Goal: Task Accomplishment & Management: Use online tool/utility

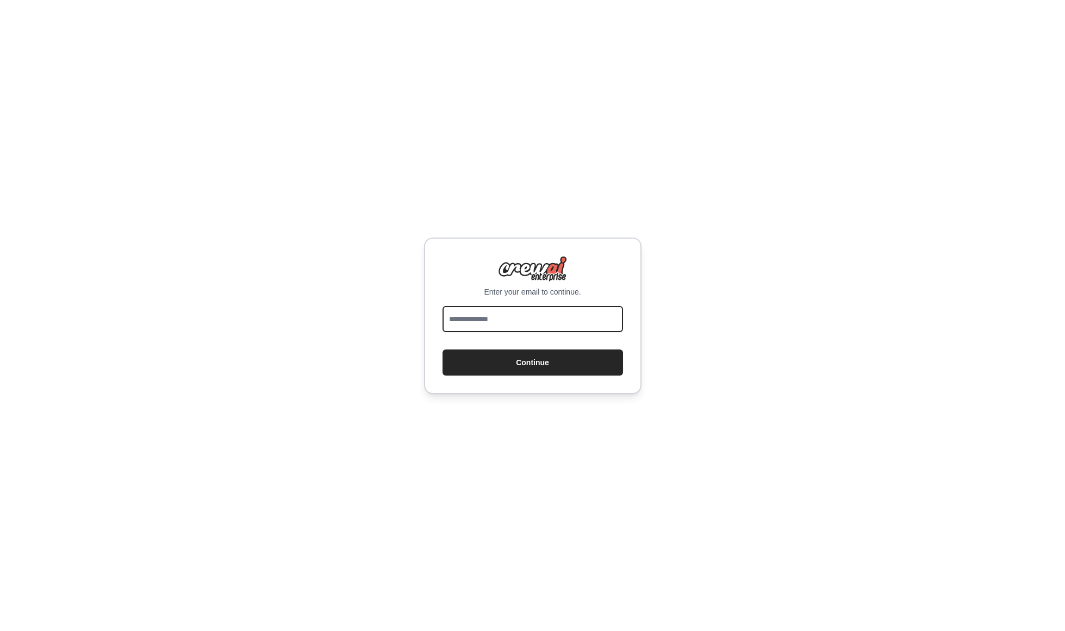
click at [481, 314] on input "email" at bounding box center [532, 319] width 180 height 26
type input "**********"
click at [693, 236] on div "**********" at bounding box center [532, 315] width 1065 height 631
click at [450, 316] on input "**********" at bounding box center [532, 319] width 180 height 26
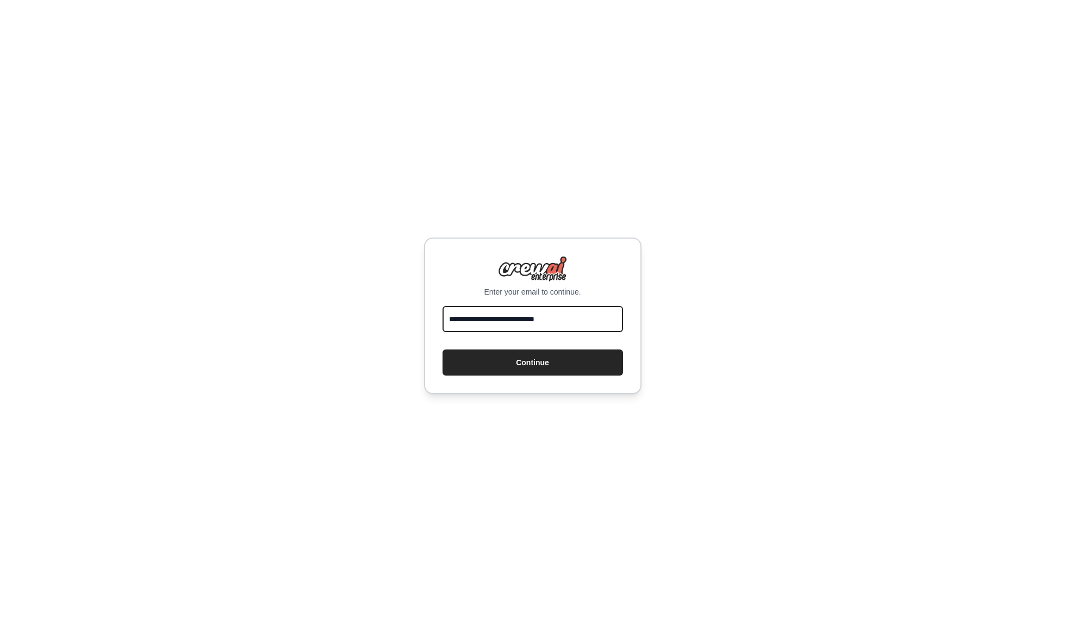
click at [450, 316] on input "**********" at bounding box center [532, 319] width 180 height 26
click at [459, 322] on input "**********" at bounding box center [532, 319] width 180 height 26
click at [503, 352] on button "Continue" at bounding box center [532, 363] width 180 height 26
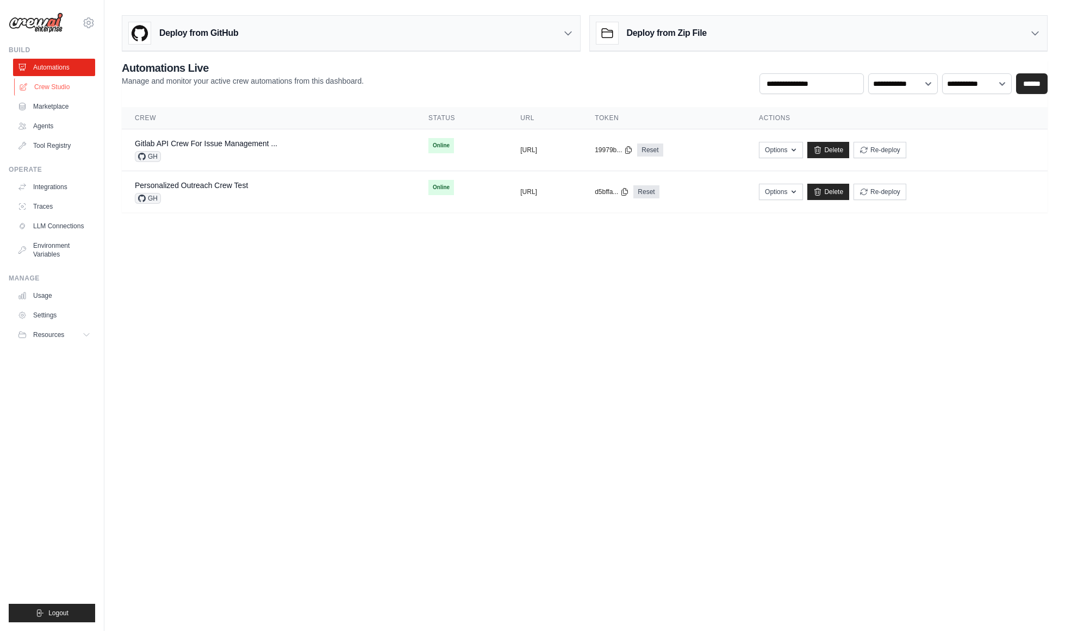
click at [61, 93] on link "Crew Studio" at bounding box center [55, 86] width 82 height 17
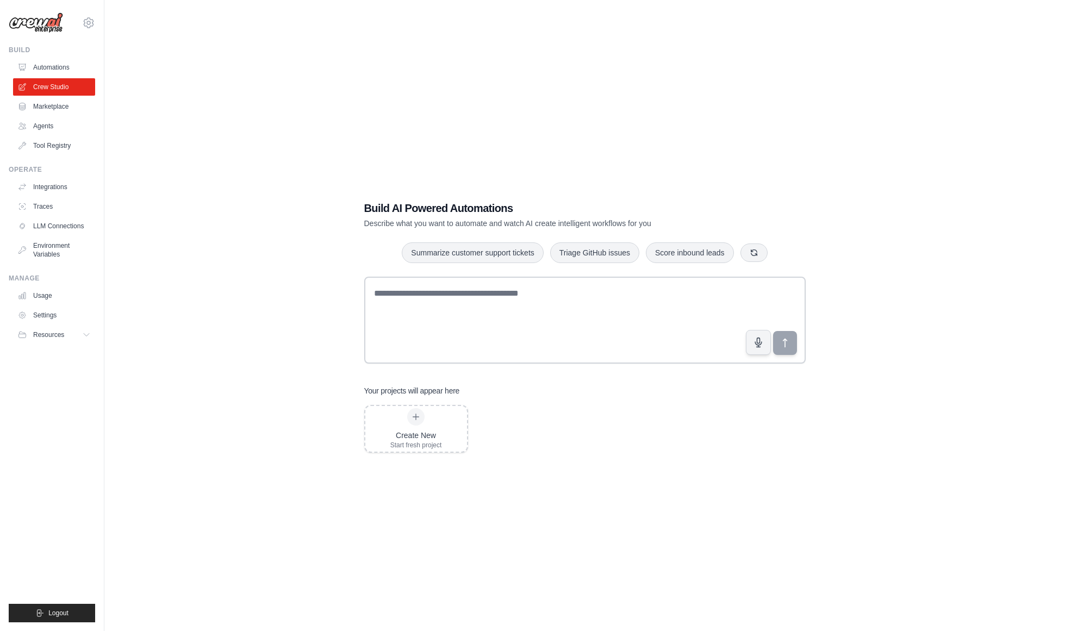
click at [760, 181] on div "Build AI Powered Automations Describe what you want to automate and watch AI cr…" at bounding box center [585, 326] width 926 height 631
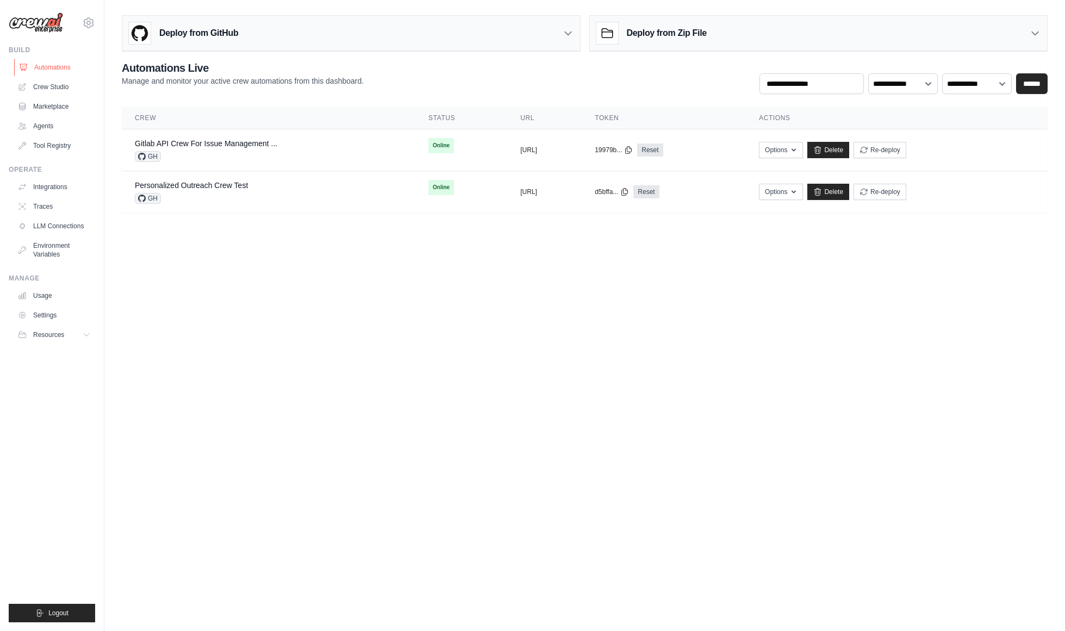
click at [58, 69] on link "Automations" at bounding box center [55, 67] width 82 height 17
click at [54, 90] on link "Crew Studio" at bounding box center [55, 86] width 82 height 17
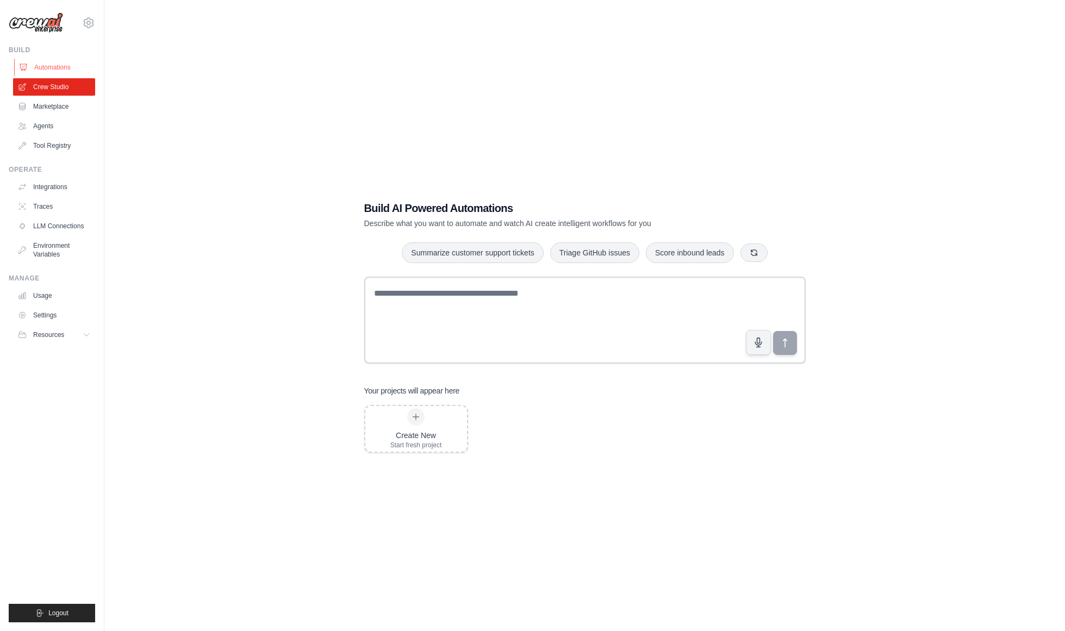
click at [38, 66] on link "Automations" at bounding box center [55, 67] width 82 height 17
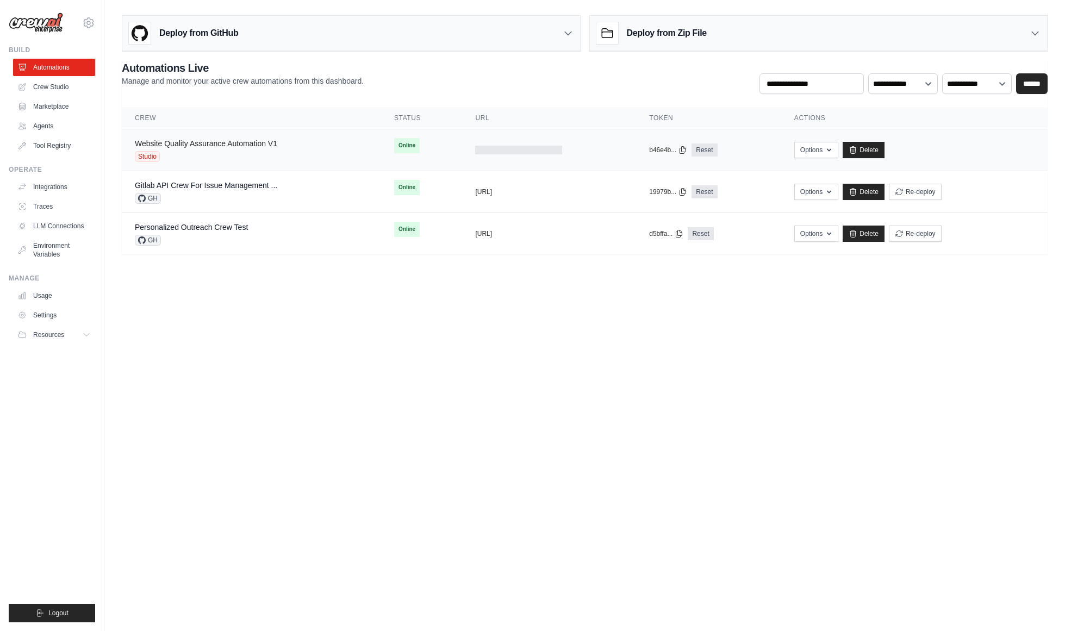
click at [189, 142] on link "Website Quality Assurance Automation V1" at bounding box center [206, 143] width 142 height 9
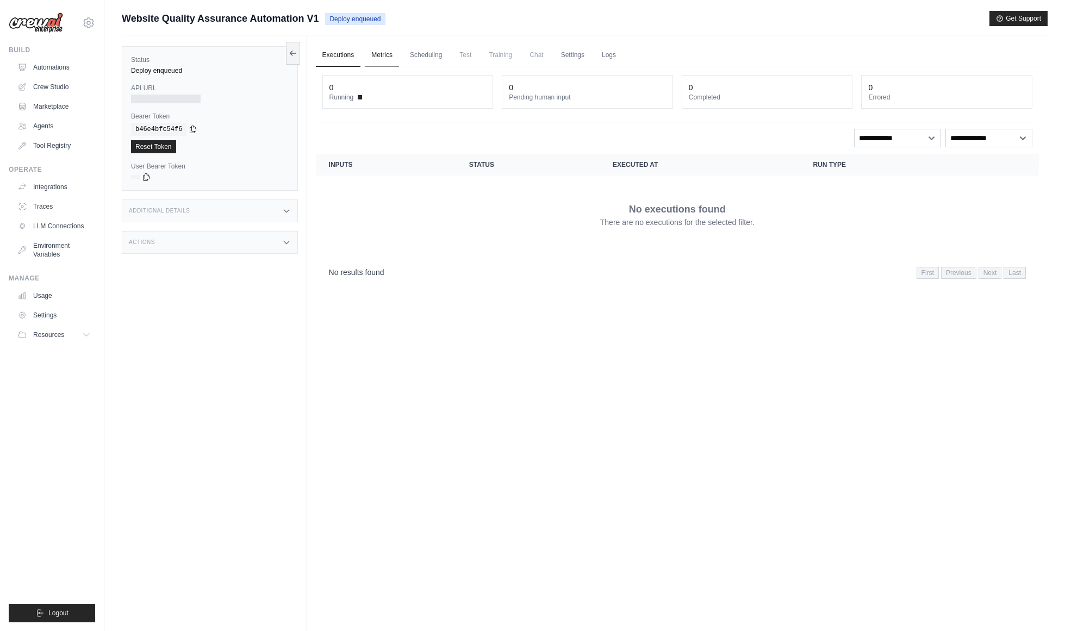
click at [379, 55] on link "Metrics" at bounding box center [382, 55] width 34 height 23
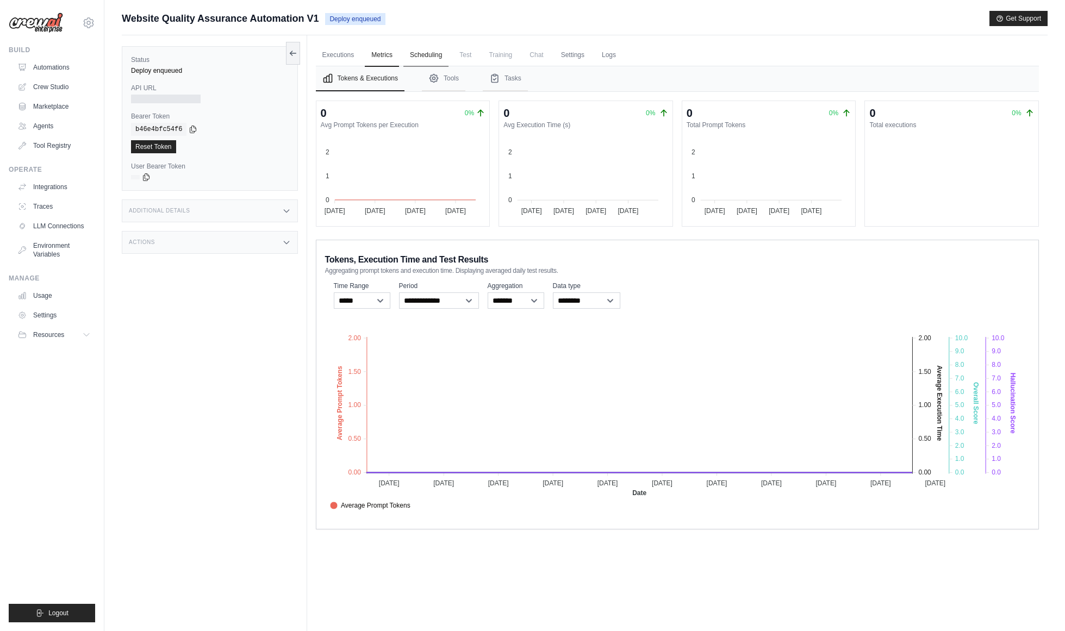
click at [429, 60] on link "Scheduling" at bounding box center [425, 55] width 45 height 23
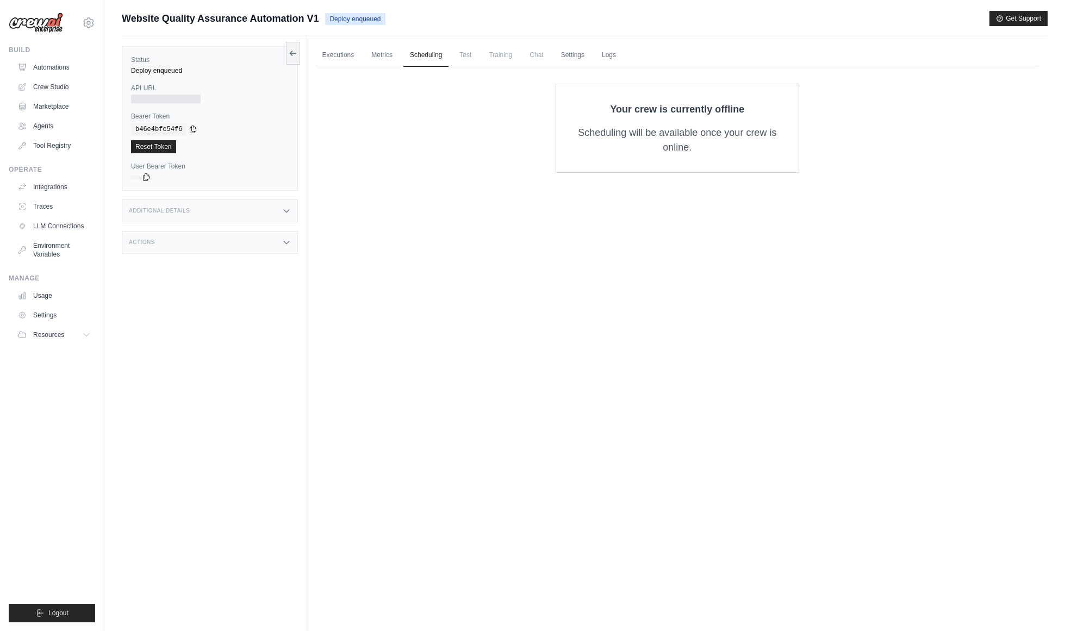
click at [478, 58] on span "Test" at bounding box center [465, 55] width 25 height 22
click at [474, 55] on span "Test" at bounding box center [465, 55] width 25 height 22
click at [519, 52] on span "Training" at bounding box center [500, 55] width 36 height 22
click at [397, 54] on link "Metrics" at bounding box center [382, 55] width 34 height 23
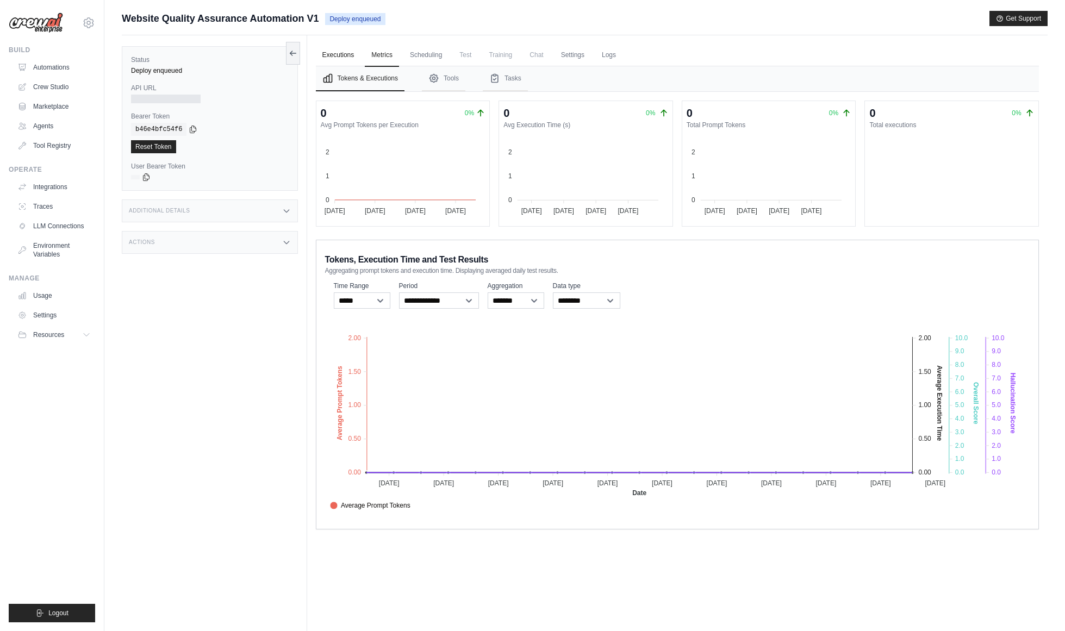
click at [338, 60] on link "Executions" at bounding box center [338, 55] width 45 height 23
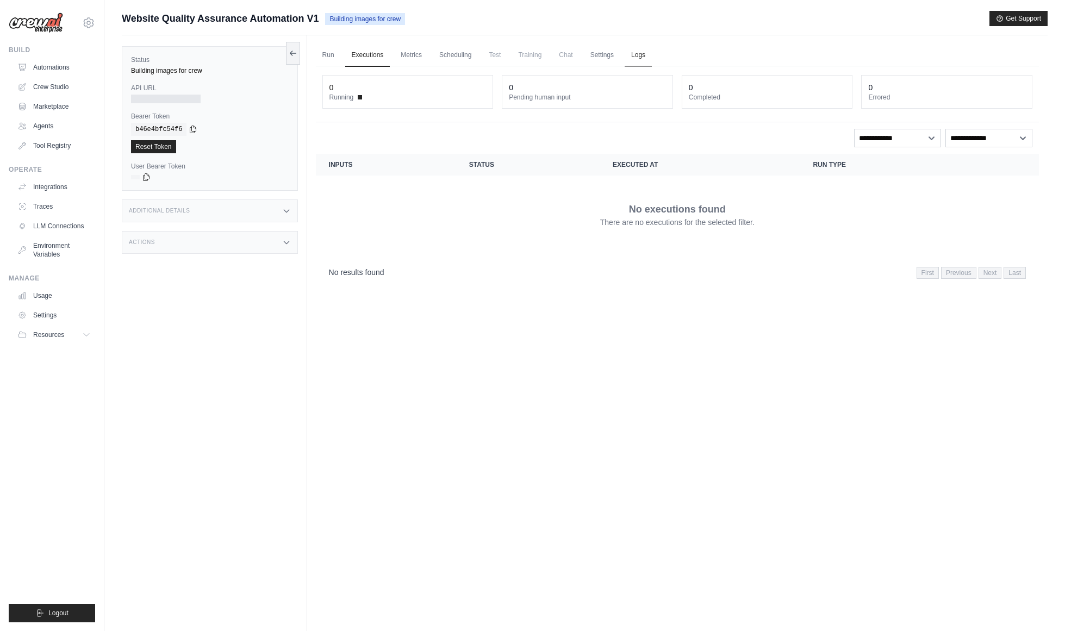
click at [647, 52] on link "Logs" at bounding box center [638, 55] width 27 height 23
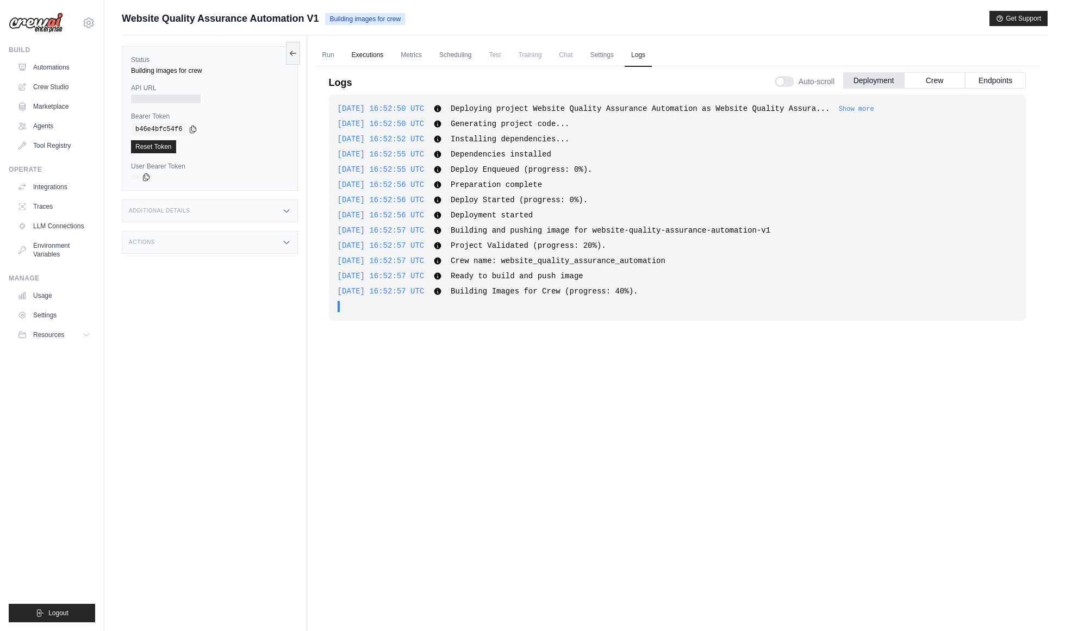
click at [379, 53] on link "Executions" at bounding box center [367, 55] width 45 height 23
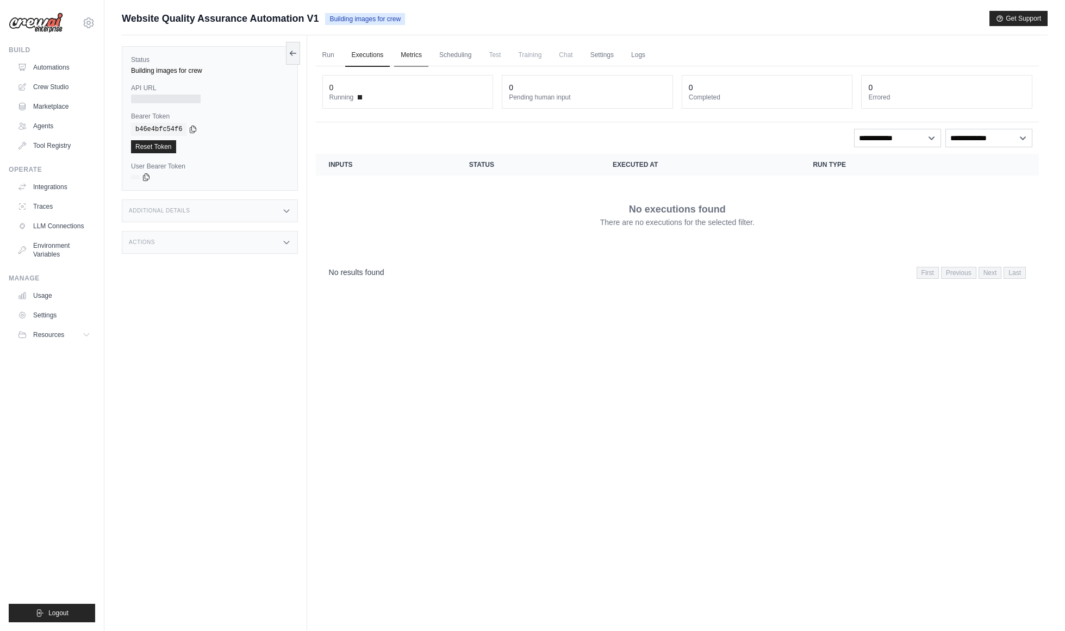
click at [416, 59] on link "Metrics" at bounding box center [411, 55] width 34 height 23
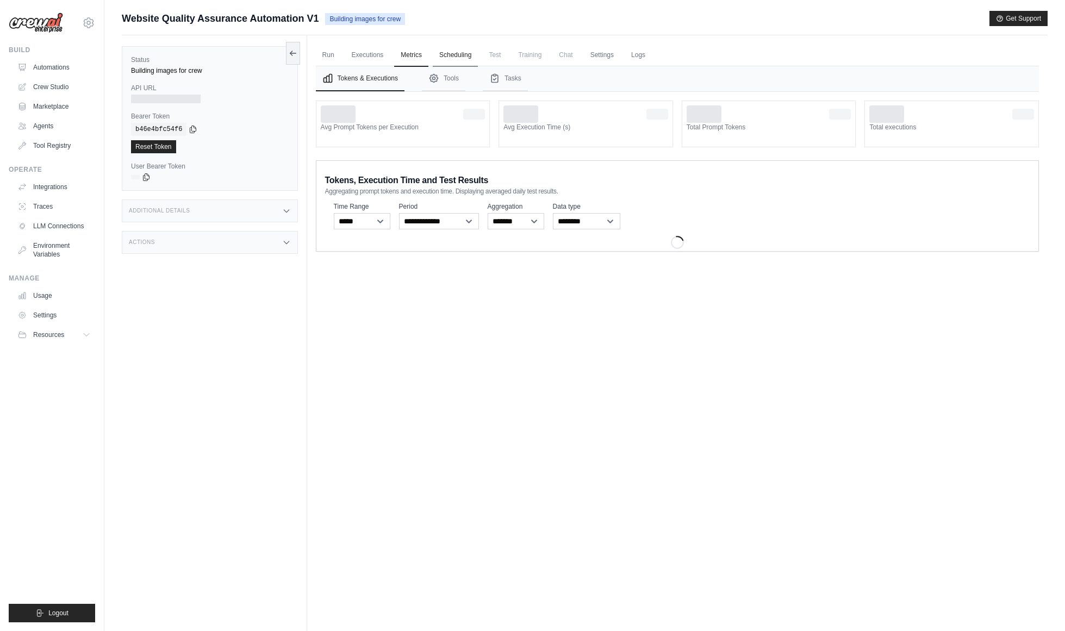
click at [458, 57] on link "Scheduling" at bounding box center [455, 55] width 45 height 23
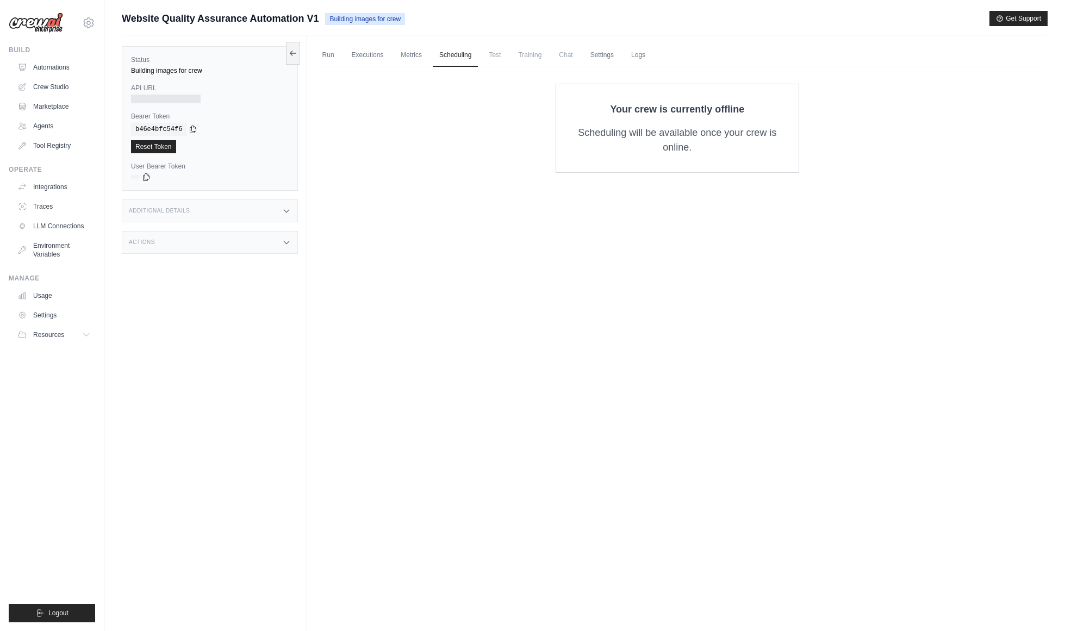
click at [546, 58] on span "Training" at bounding box center [530, 55] width 36 height 22
click at [612, 48] on link "Settings" at bounding box center [602, 55] width 36 height 23
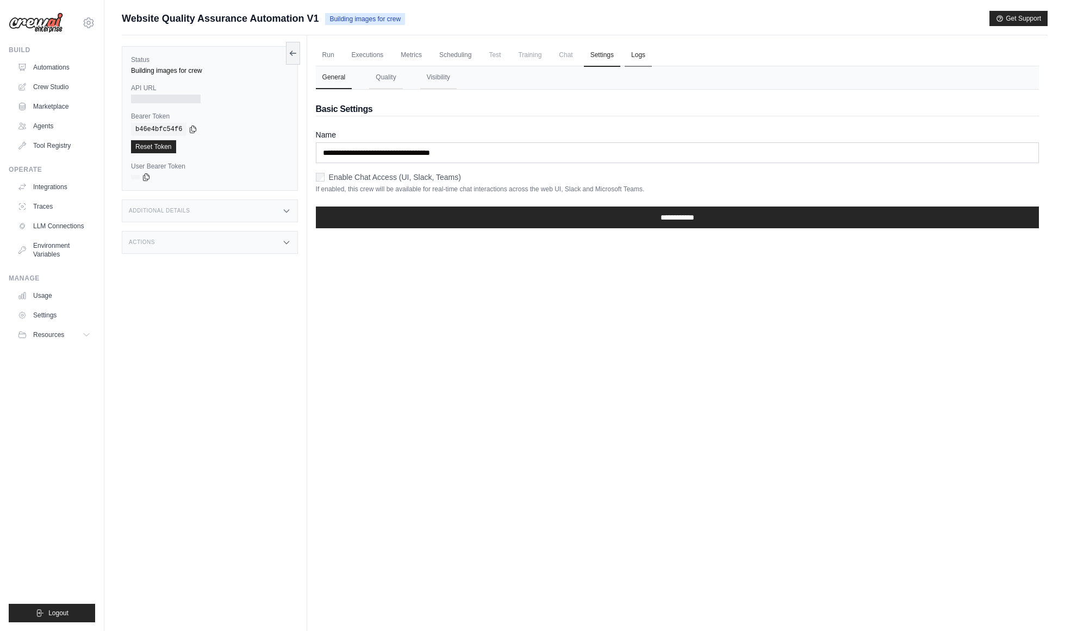
click at [652, 52] on link "Logs" at bounding box center [638, 55] width 27 height 23
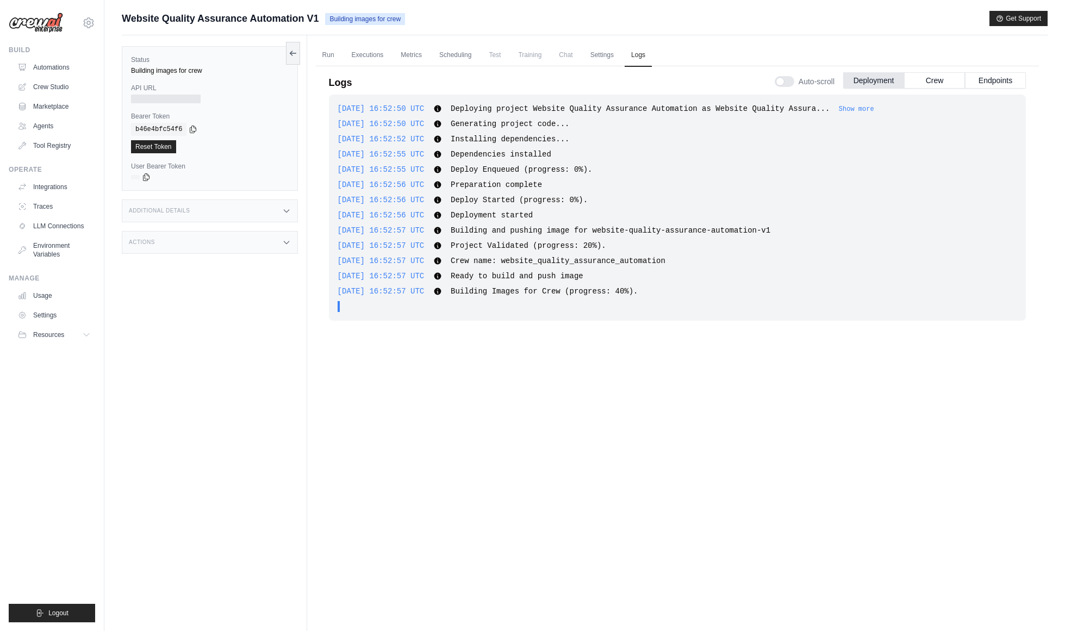
click at [161, 424] on div "Status Building images for crew API URL Bearer Token copied b46e4bfc54f6 Reset …" at bounding box center [214, 350] width 185 height 631
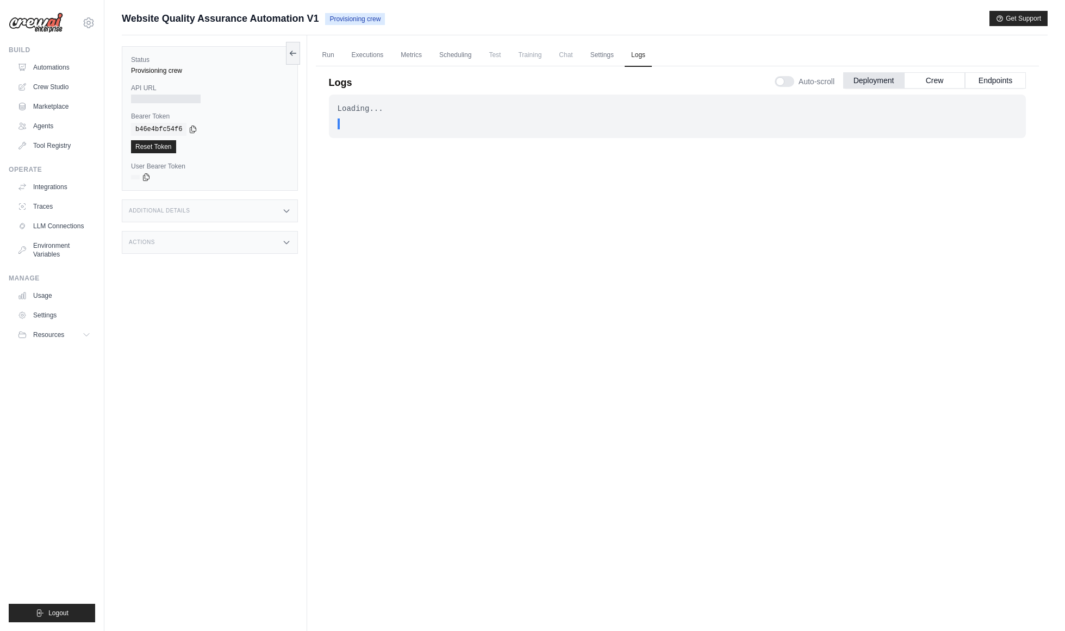
click at [620, 16] on div "Website Quality Assurance Automation V1 Provisioning crew Get Support" at bounding box center [585, 18] width 926 height 15
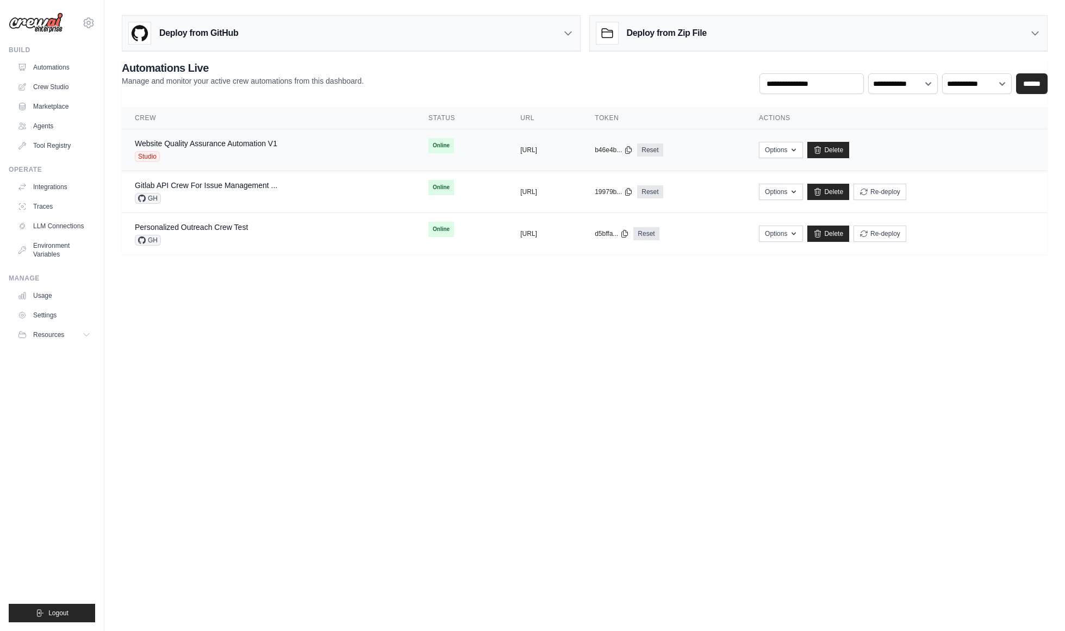
click at [329, 152] on div "Website Quality Assurance Automation V1 Studio" at bounding box center [268, 150] width 267 height 24
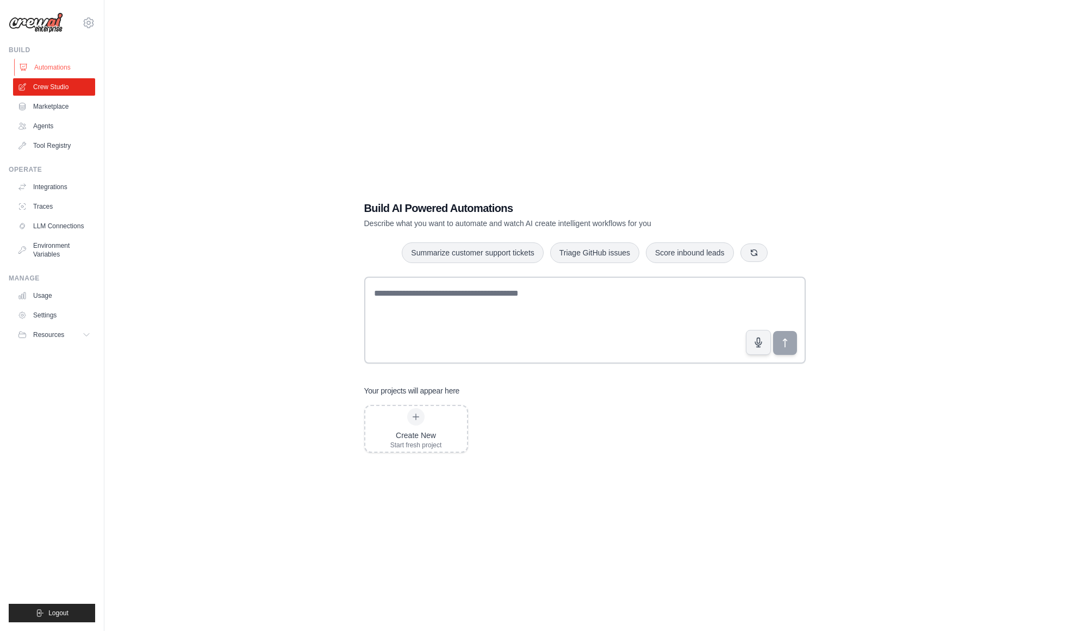
click at [62, 68] on link "Automations" at bounding box center [55, 67] width 82 height 17
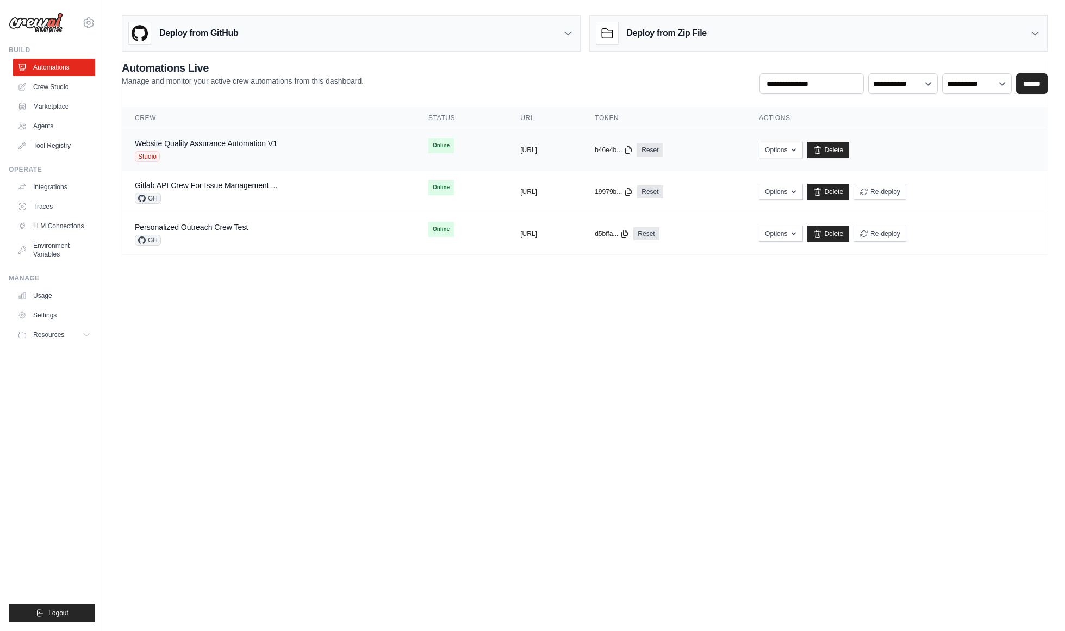
click at [277, 148] on div "Website Quality Assurance Automation V1" at bounding box center [206, 143] width 142 height 11
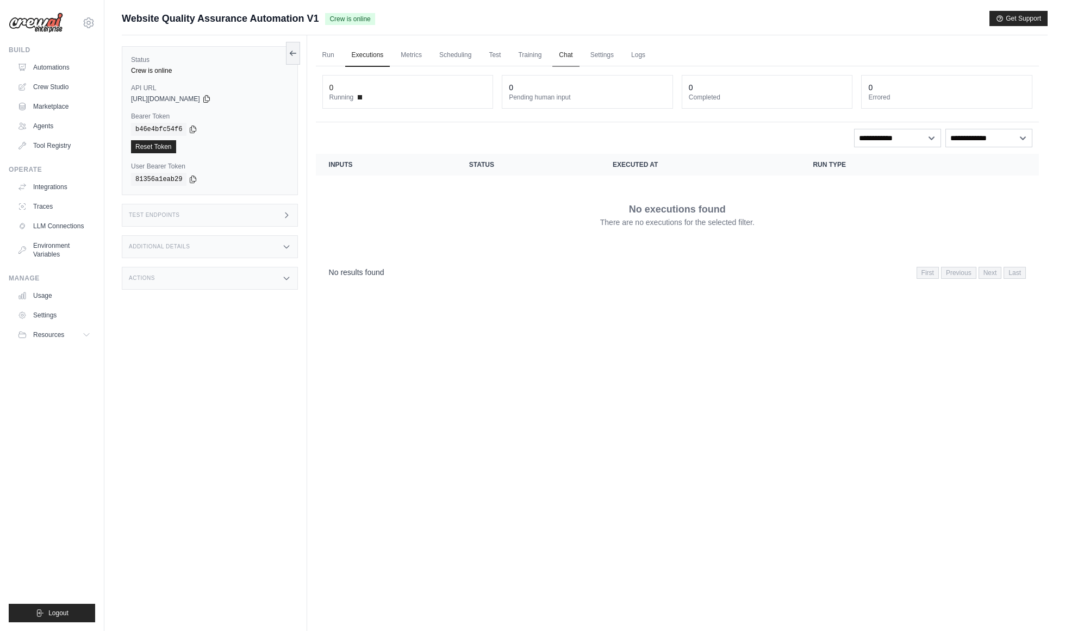
click at [567, 54] on link "Chat" at bounding box center [565, 55] width 27 height 23
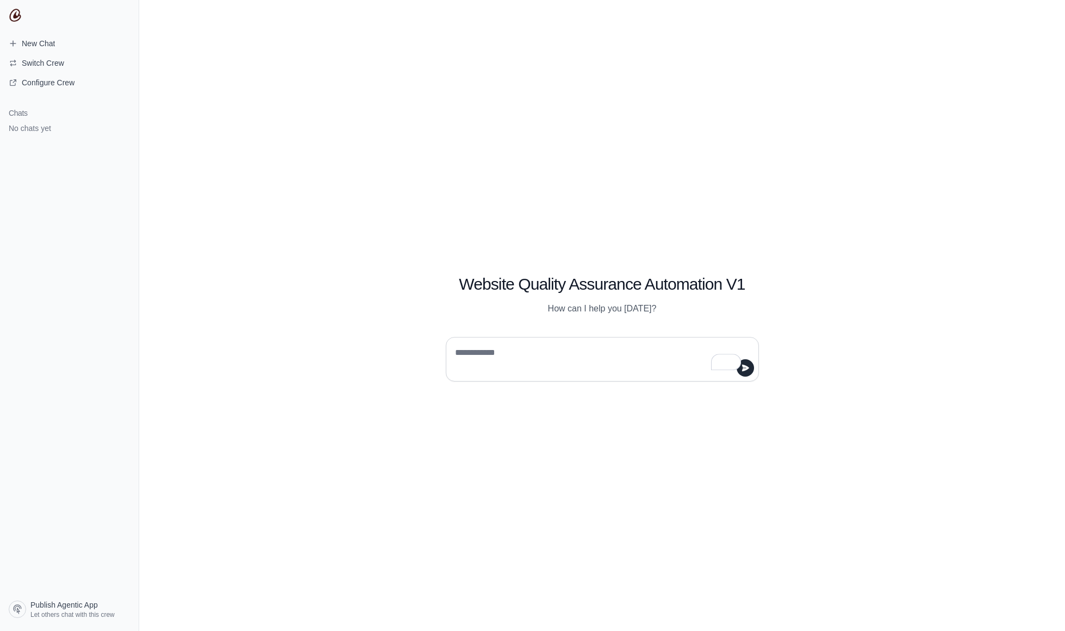
click at [500, 353] on textarea "To enrich screen reader interactions, please activate Accessibility in Grammarl…" at bounding box center [599, 359] width 292 height 30
click at [460, 346] on textarea "To enrich screen reader interactions, please activate Accessibility in Grammarl…" at bounding box center [599, 359] width 292 height 30
paste textarea "**********"
type textarea "**********"
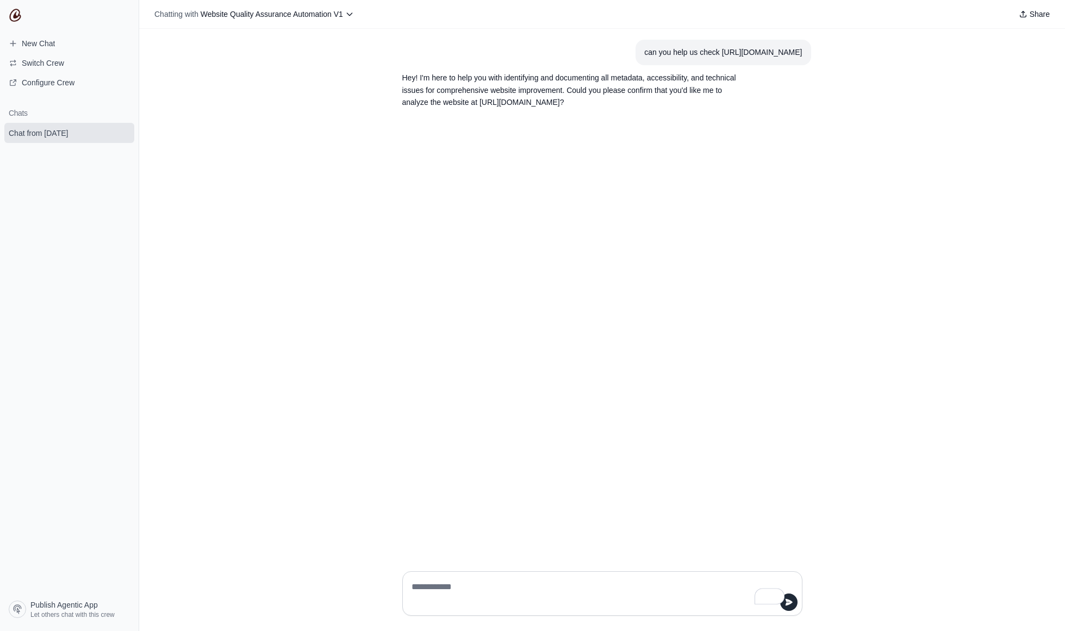
click at [281, 284] on div "can you help us check https://www.deerfieldgroup.com Hey! I'm here to help you …" at bounding box center [602, 296] width 926 height 534
click at [466, 575] on div at bounding box center [602, 593] width 400 height 45
click at [466, 578] on textarea "To enrich screen reader interactions, please activate Accessibility in Grammarl…" at bounding box center [598, 593] width 379 height 30
type textarea "**********"
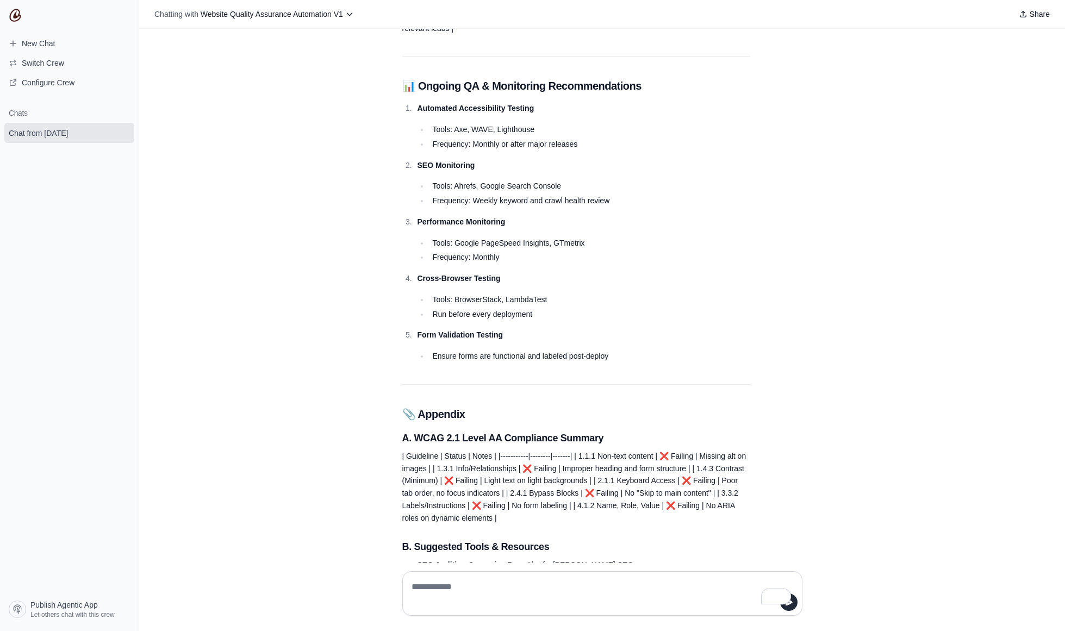
scroll to position [1470, 0]
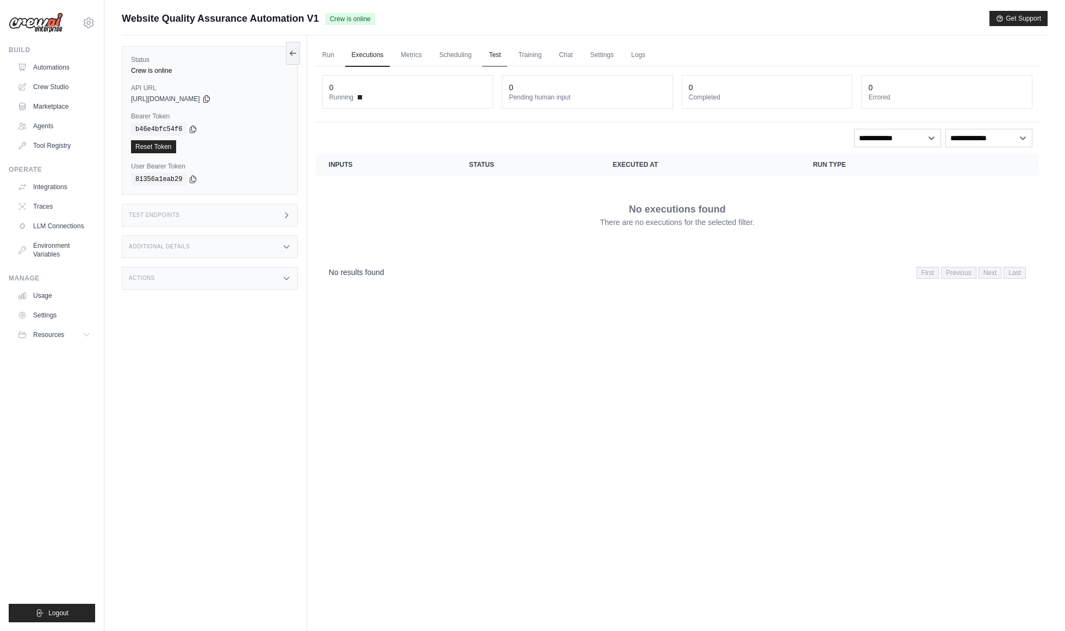
click at [507, 51] on link "Test" at bounding box center [494, 55] width 25 height 23
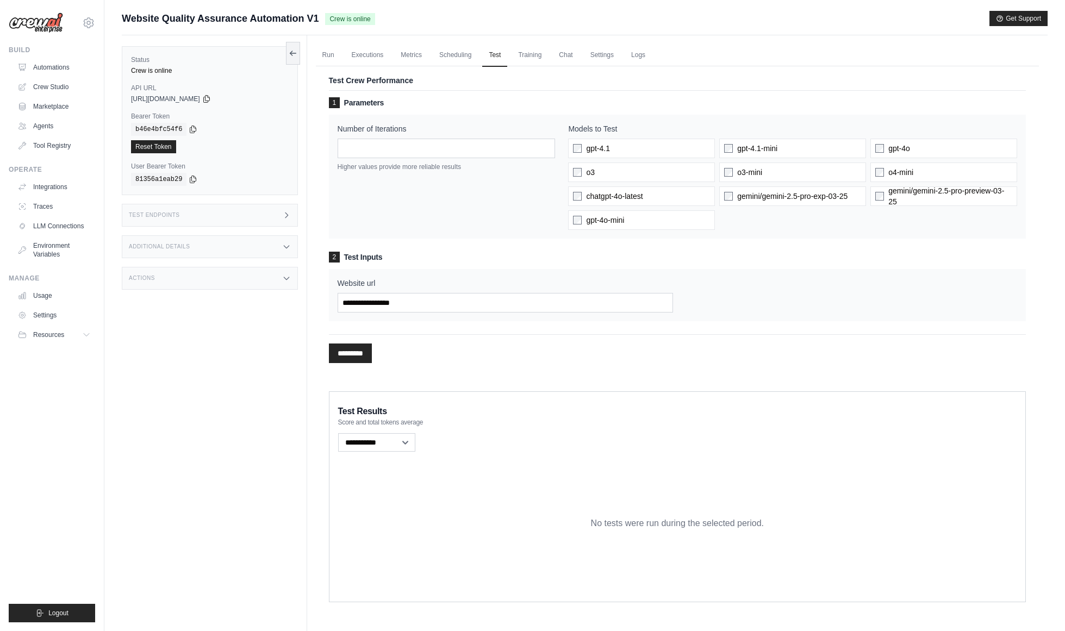
click at [241, 215] on div "Test Endpoints" at bounding box center [210, 215] width 176 height 23
click at [383, 262] on p "Retrieve the required inputs for your crew" at bounding box center [381, 259] width 120 height 9
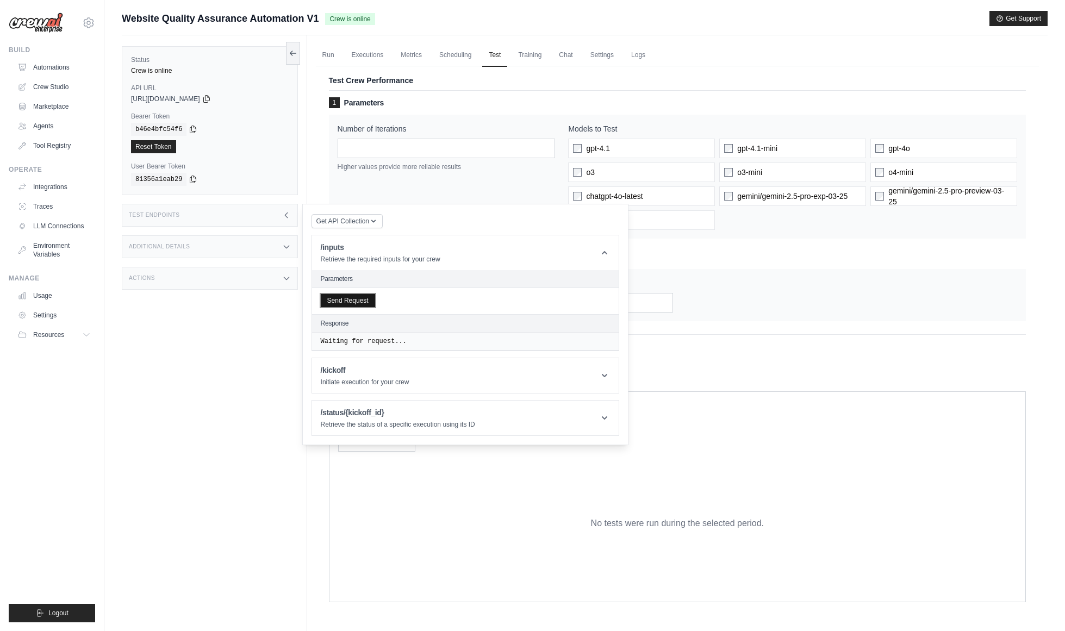
click at [358, 300] on button "Send Request" at bounding box center [348, 300] width 54 height 13
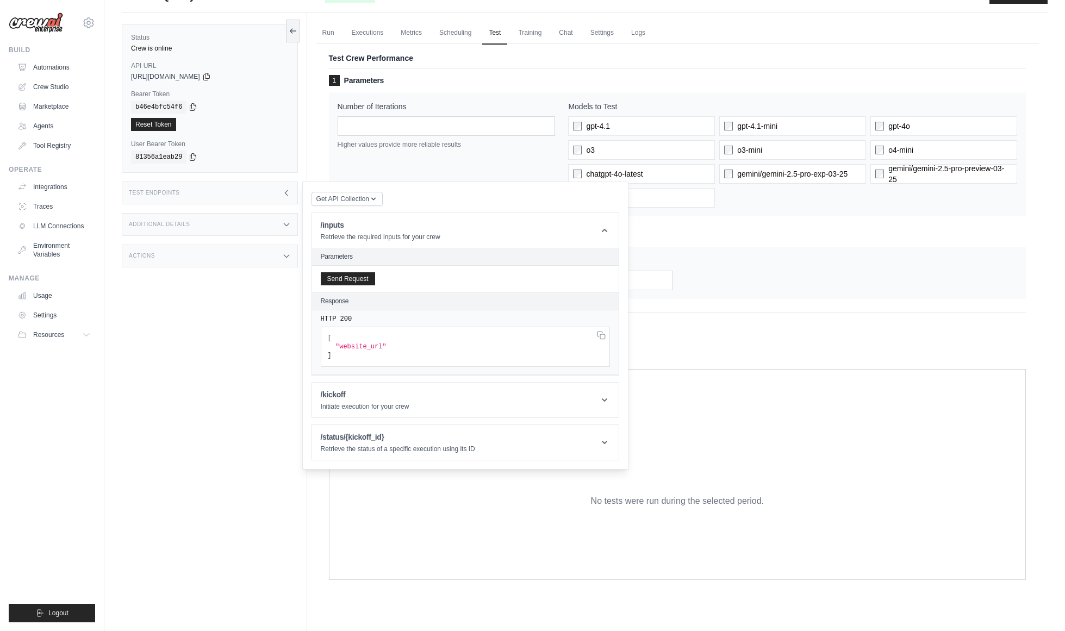
scroll to position [21, 0]
click at [392, 398] on h1 "/kickoff" at bounding box center [365, 395] width 89 height 11
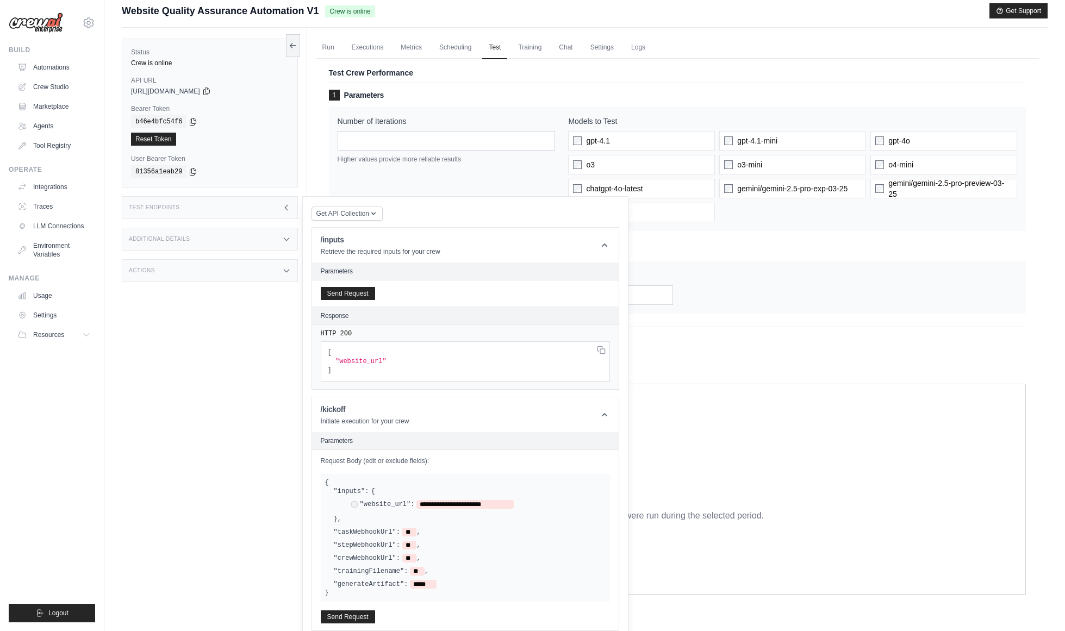
scroll to position [0, 0]
